Goal: Navigation & Orientation: Find specific page/section

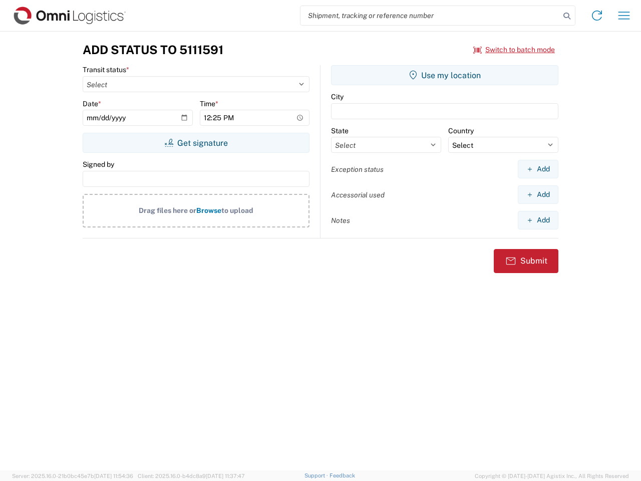
click at [430, 16] on input "search" at bounding box center [429, 15] width 259 height 19
click at [567, 16] on icon at bounding box center [567, 16] width 14 height 14
click at [597, 16] on icon at bounding box center [597, 16] width 16 height 16
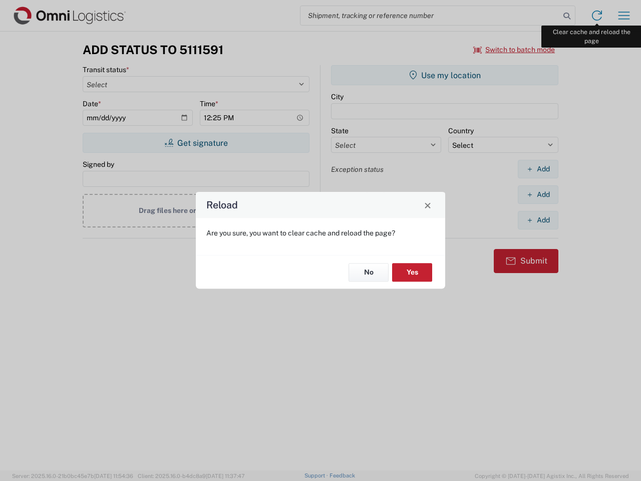
click at [624, 16] on div "Reload Are you sure, you want to clear cache and reload the page? No Yes" at bounding box center [320, 240] width 641 height 481
click at [514, 50] on div "Reload Are you sure, you want to clear cache and reload the page? No Yes" at bounding box center [320, 240] width 641 height 481
click at [196, 143] on div "Reload Are you sure, you want to clear cache and reload the page? No Yes" at bounding box center [320, 240] width 641 height 481
click at [445, 75] on div "Reload Are you sure, you want to clear cache and reload the page? No Yes" at bounding box center [320, 240] width 641 height 481
click at [538, 169] on div "Reload Are you sure, you want to clear cache and reload the page? No Yes" at bounding box center [320, 240] width 641 height 481
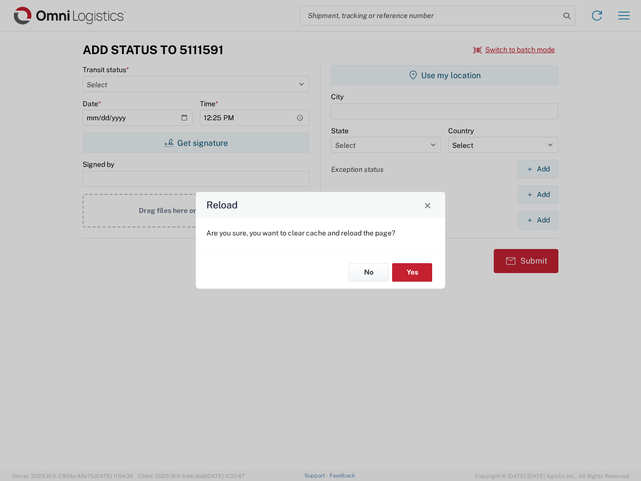
click at [538, 194] on div "Reload Are you sure, you want to clear cache and reload the page? No Yes" at bounding box center [320, 240] width 641 height 481
click at [538, 220] on div "Reload Are you sure, you want to clear cache and reload the page? No Yes" at bounding box center [320, 240] width 641 height 481
